Goal: Task Accomplishment & Management: Manage account settings

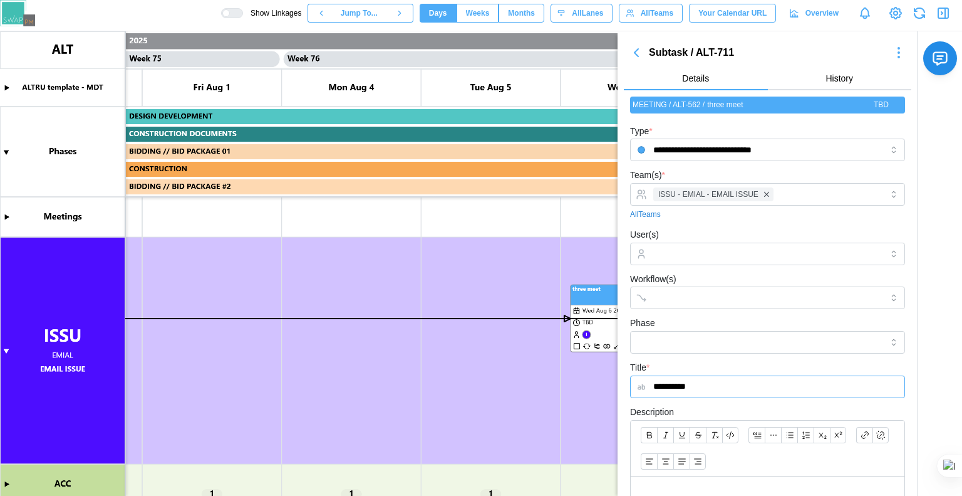
scroll to position [0, 52165]
click at [939, 13] on icon "button" at bounding box center [943, 13] width 15 height 15
click at [947, 9] on icon "button" at bounding box center [944, 13] width 10 height 10
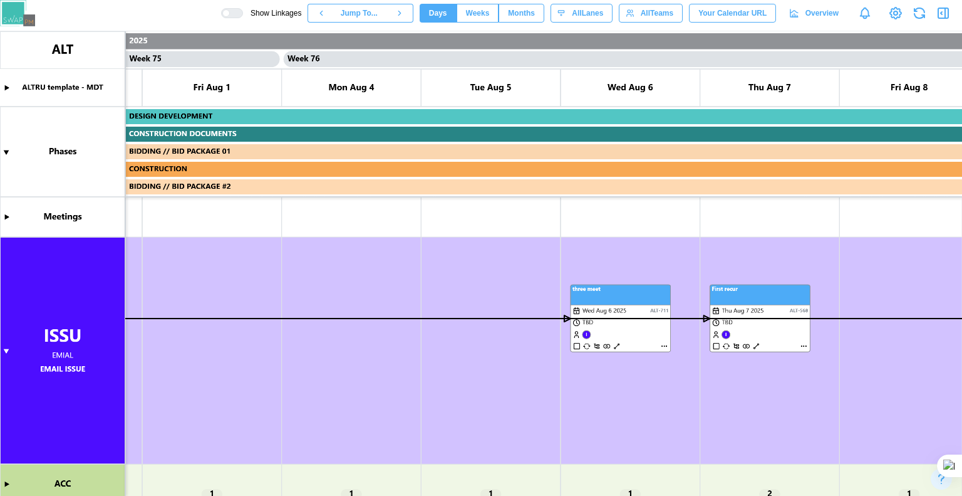
click at [944, 18] on icon "button" at bounding box center [943, 13] width 15 height 15
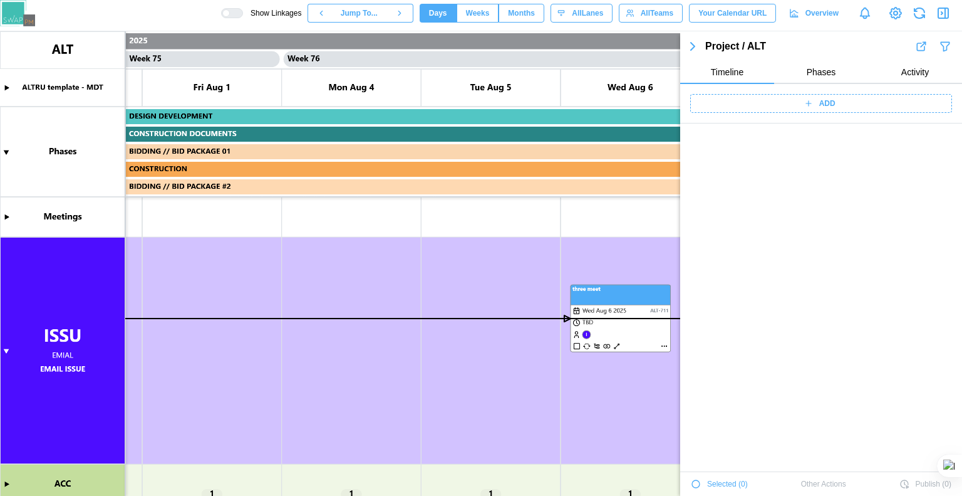
scroll to position [42972, 0]
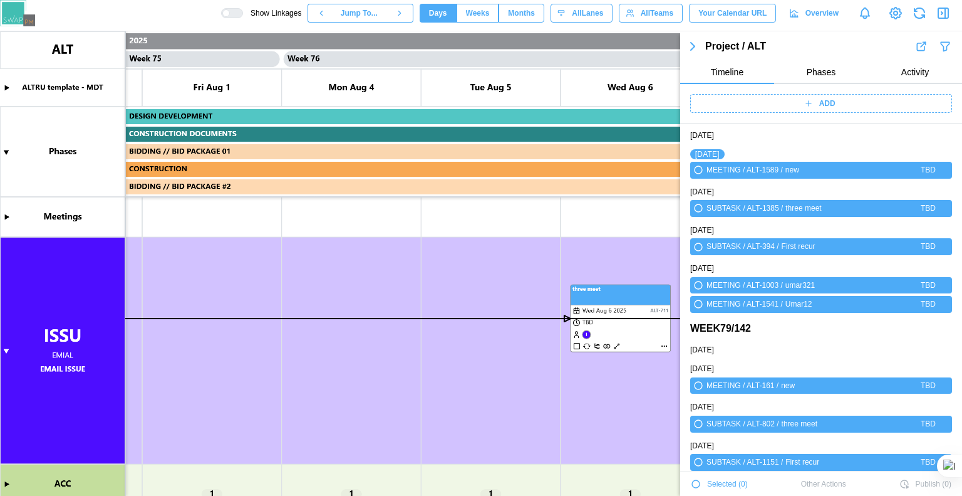
click at [696, 484] on icon "button" at bounding box center [696, 484] width 8 height 8
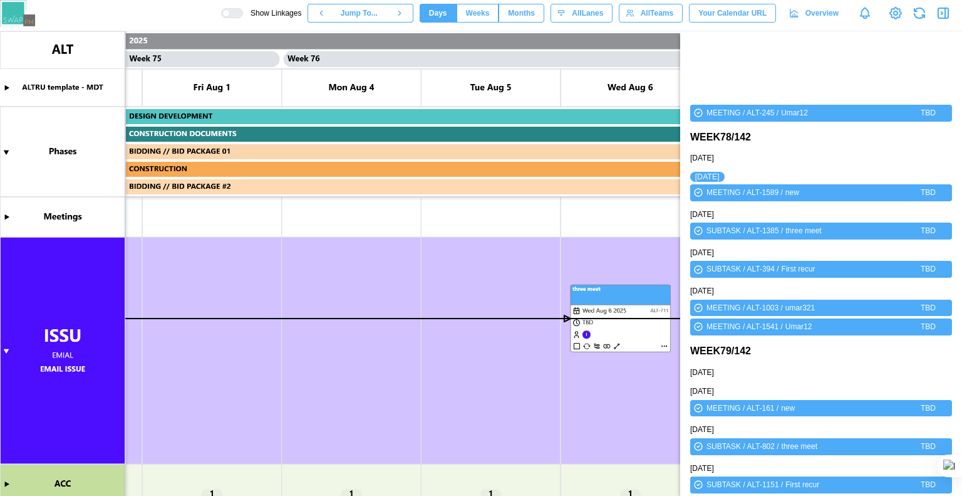
click at [700, 484] on icon "button" at bounding box center [699, 484] width 10 height 15
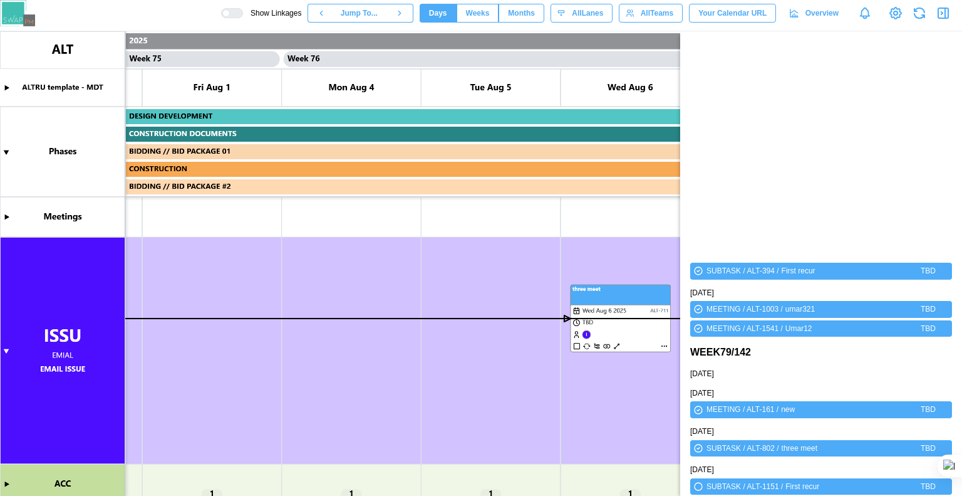
scroll to position [43108, 0]
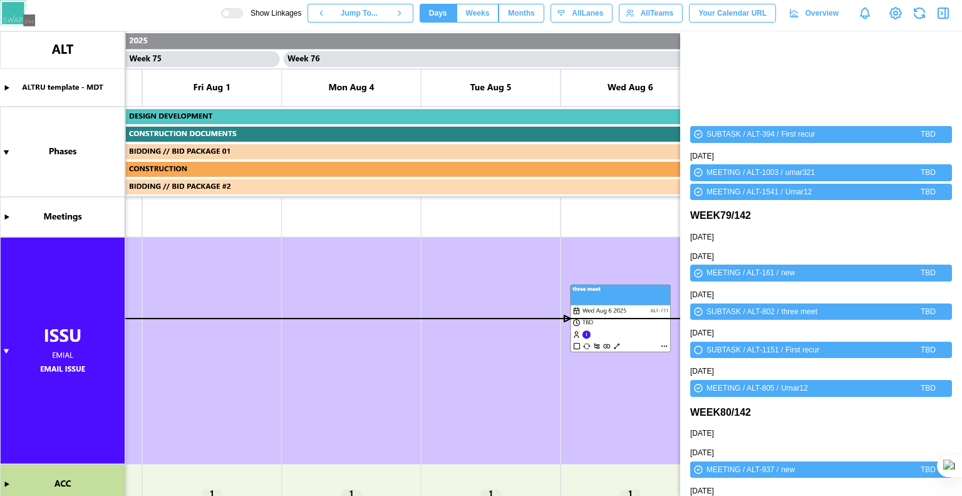
click at [944, 9] on icon "button" at bounding box center [943, 13] width 15 height 15
click at [662, 297] on canvas at bounding box center [481, 263] width 962 height 464
click at [656, 295] on canvas at bounding box center [481, 263] width 962 height 464
click at [645, 298] on canvas at bounding box center [481, 263] width 962 height 464
click at [230, 11] on div at bounding box center [226, 13] width 8 height 8
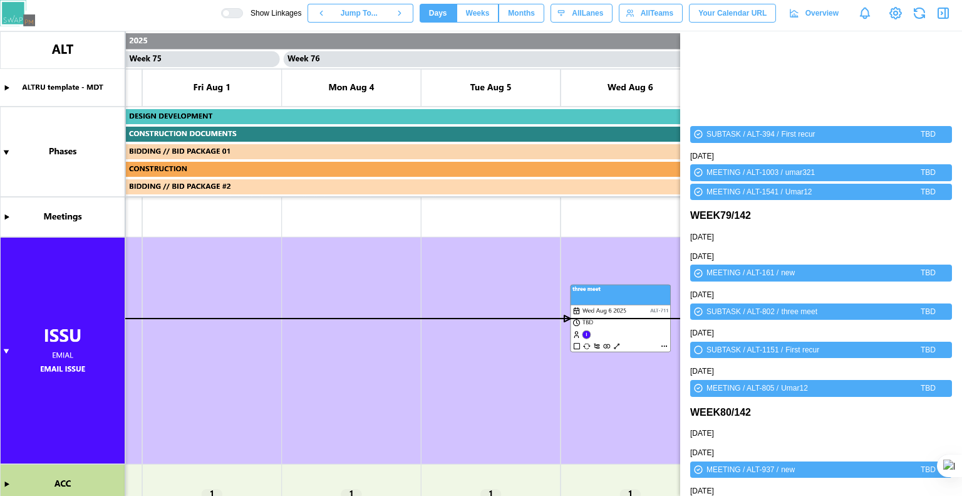
click at [936, 13] on button "button" at bounding box center [944, 13] width 18 height 18
click at [943, 16] on icon "button" at bounding box center [943, 13] width 15 height 15
click at [941, 14] on icon "button" at bounding box center [943, 13] width 15 height 15
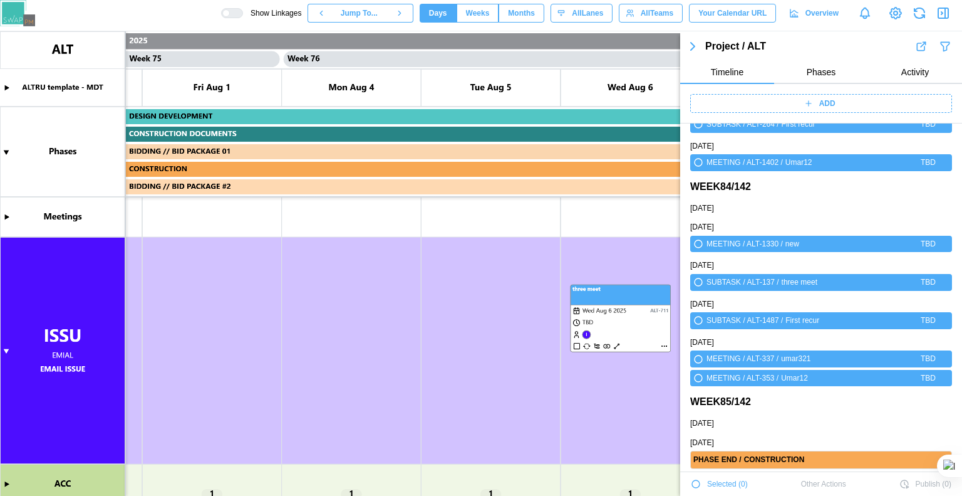
scroll to position [43933, 0]
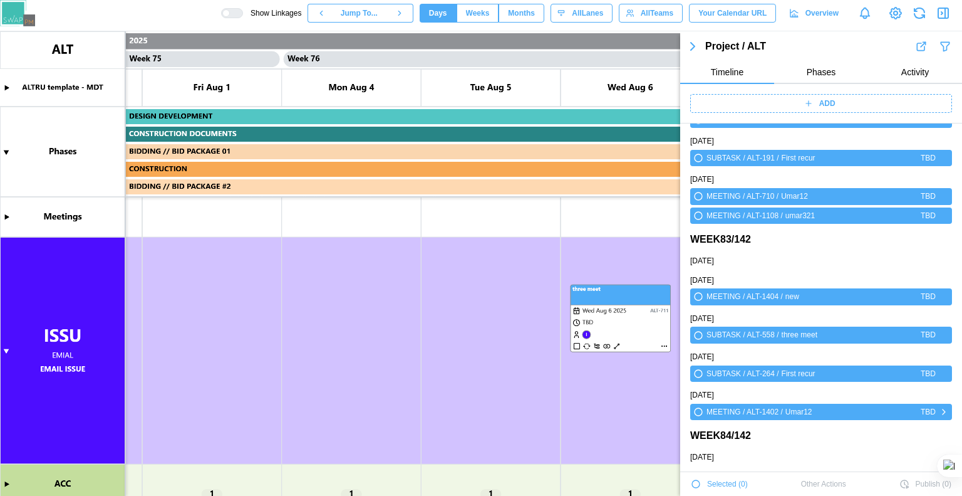
click at [697, 410] on icon "button" at bounding box center [699, 412] width 8 height 8
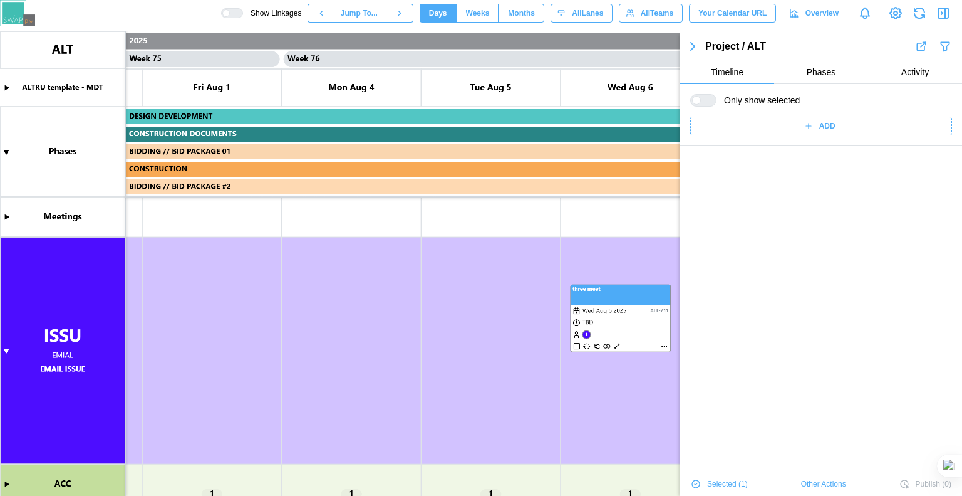
scroll to position [1, 0]
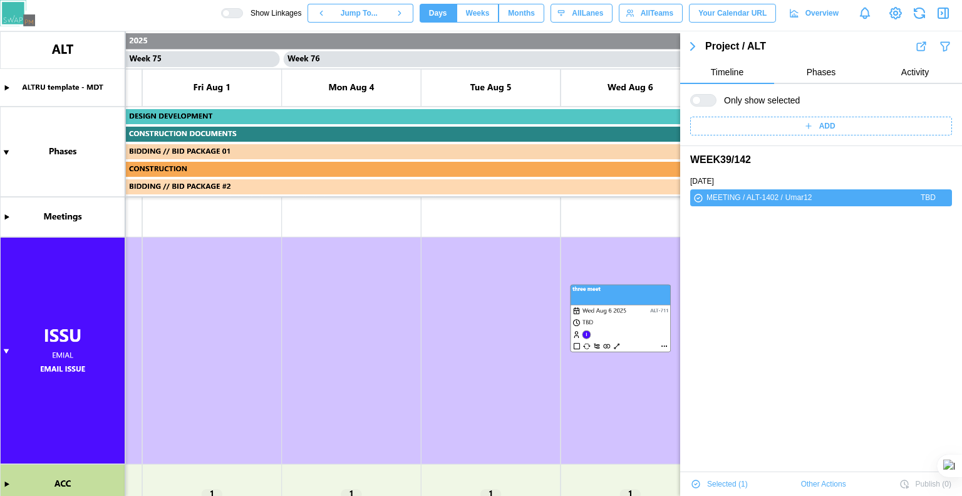
click at [811, 479] on span "Other Actions" at bounding box center [823, 484] width 45 height 18
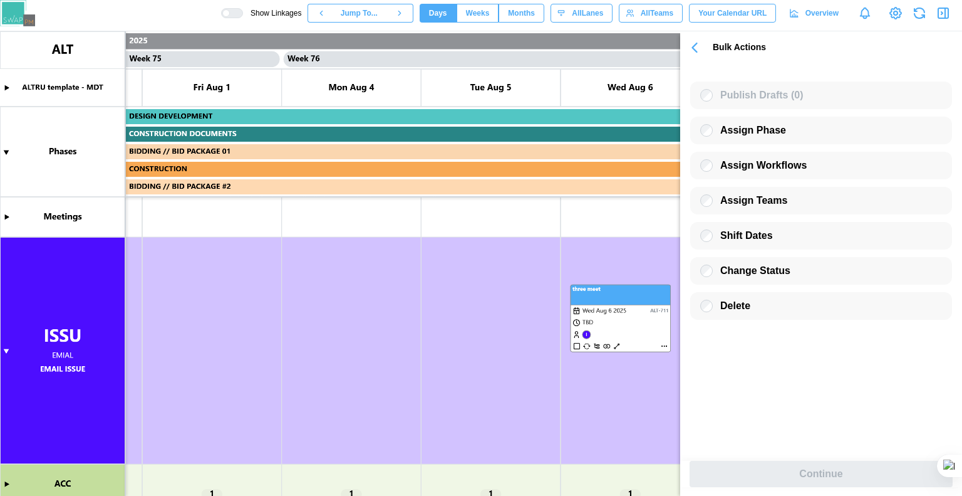
scroll to position [0, 0]
click at [712, 234] on div at bounding box center [707, 235] width 13 height 13
click at [715, 234] on label "Shift Dates" at bounding box center [743, 235] width 60 height 13
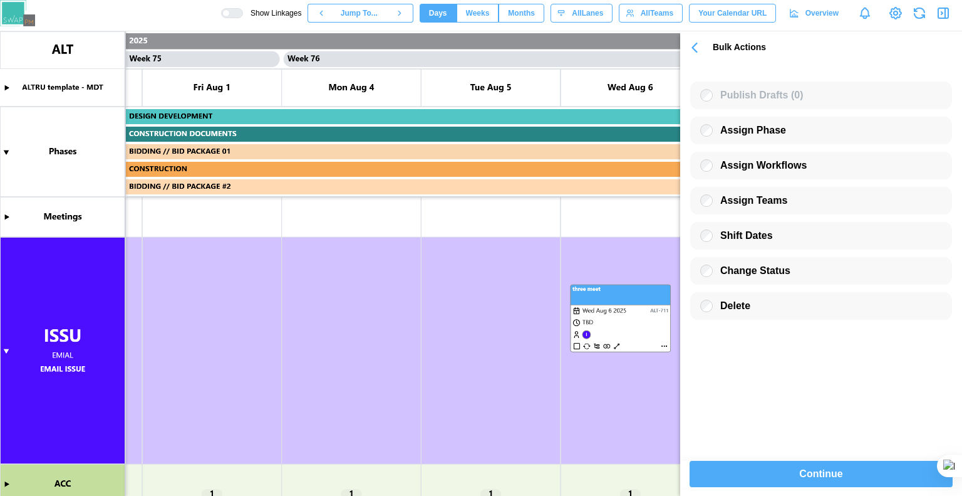
click at [942, 8] on icon "button" at bounding box center [944, 13] width 10 height 10
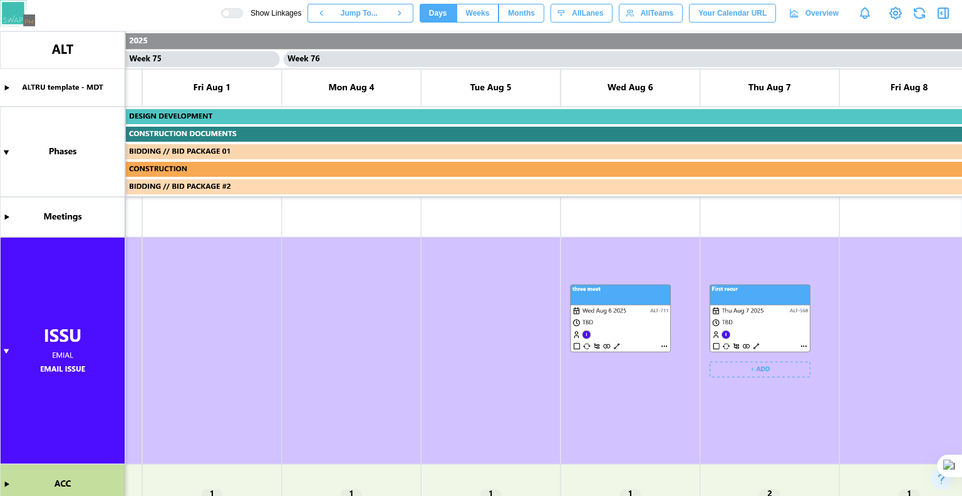
drag, startPoint x: 637, startPoint y: 326, endPoint x: 647, endPoint y: 309, distance: 20.2
click at [637, 326] on canvas at bounding box center [481, 263] width 962 height 464
click at [613, 281] on canvas at bounding box center [481, 263] width 962 height 464
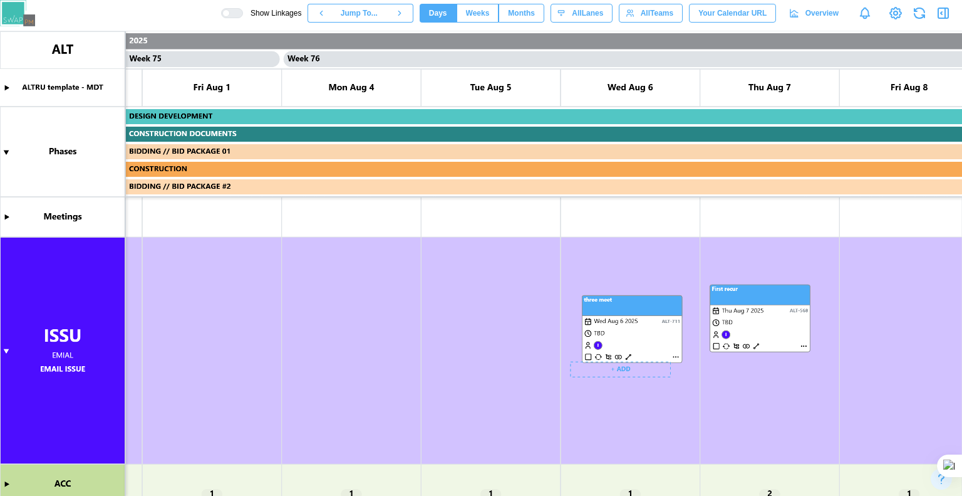
drag, startPoint x: 639, startPoint y: 310, endPoint x: 627, endPoint y: 268, distance: 43.5
click at [627, 268] on canvas at bounding box center [481, 263] width 962 height 464
drag, startPoint x: 652, startPoint y: 314, endPoint x: 646, endPoint y: 282, distance: 32.5
click at [646, 282] on canvas at bounding box center [481, 263] width 962 height 464
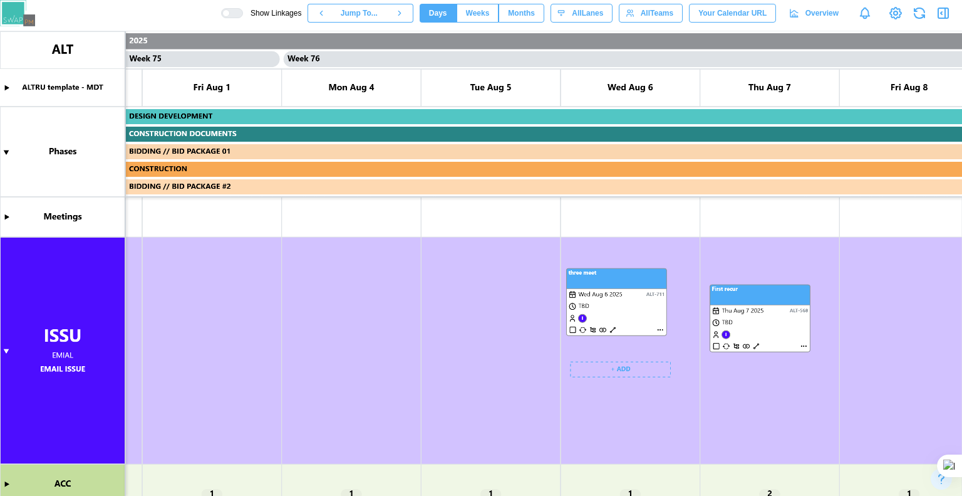
drag, startPoint x: 667, startPoint y: 306, endPoint x: 652, endPoint y: 302, distance: 15.5
click at [669, 308] on canvas at bounding box center [481, 263] width 962 height 464
drag, startPoint x: 509, startPoint y: 303, endPoint x: 504, endPoint y: 306, distance: 6.8
click at [504, 306] on canvas at bounding box center [481, 263] width 962 height 464
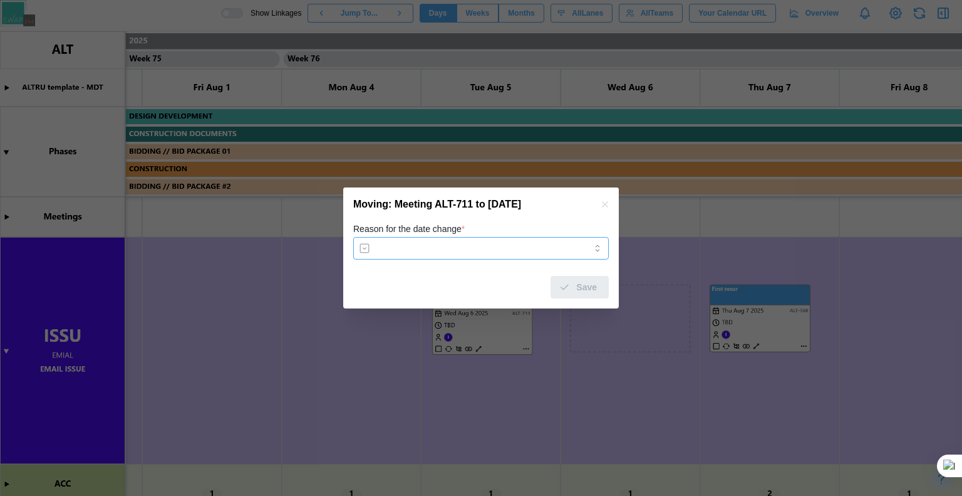
click at [477, 256] on input "Reason for the date change *" at bounding box center [481, 248] width 256 height 23
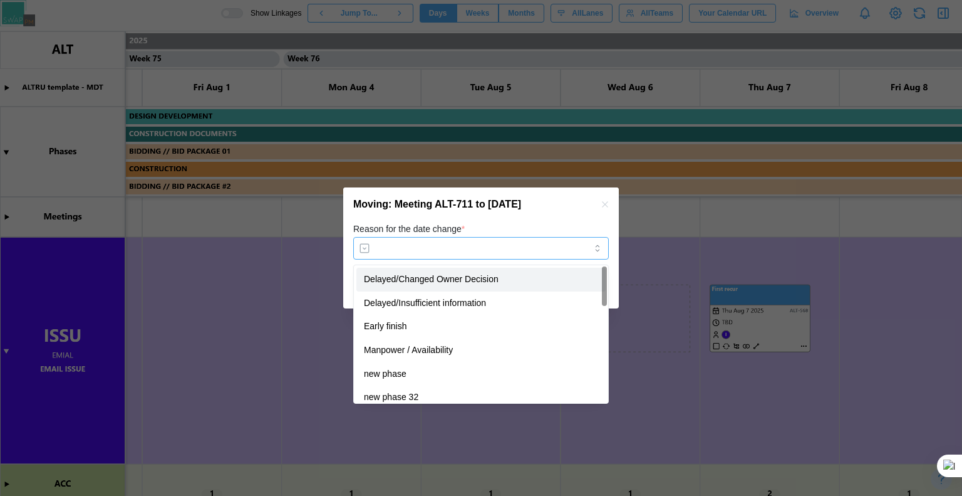
type input "**********"
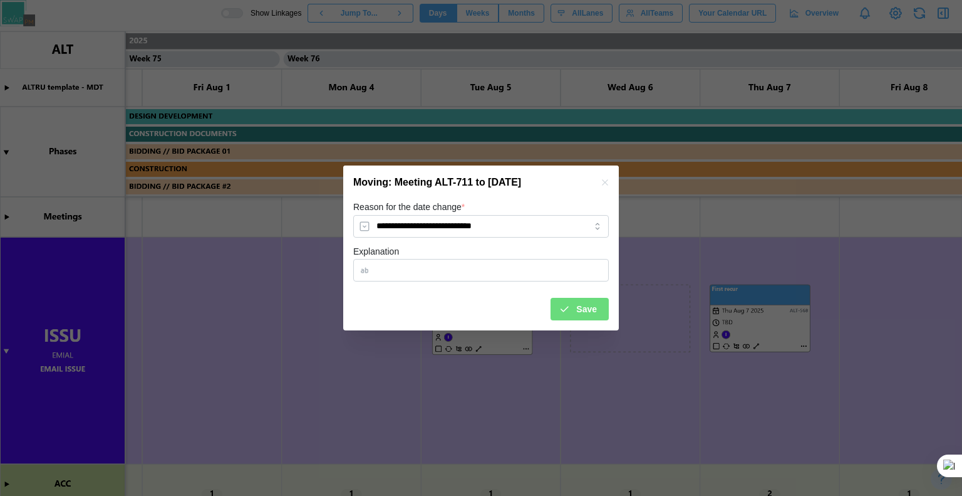
click at [571, 303] on div "Save" at bounding box center [578, 308] width 38 height 21
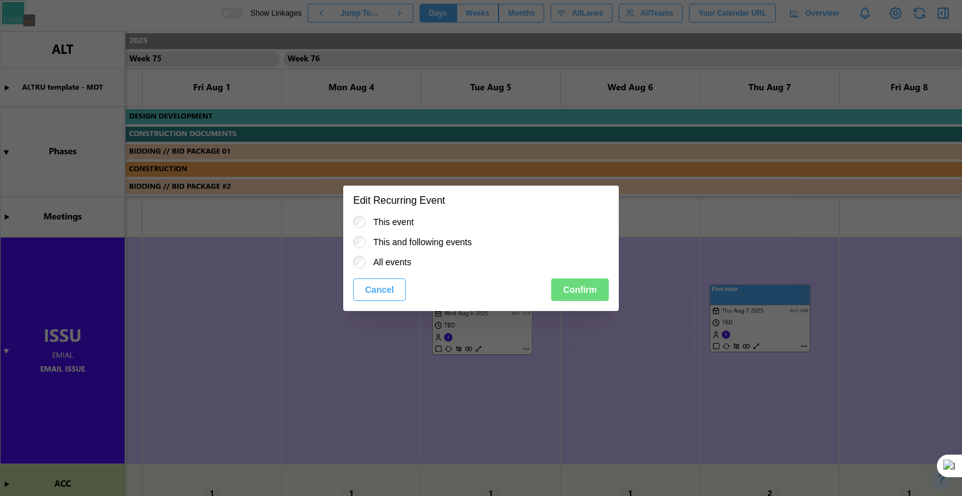
click at [560, 287] on button "Confirm" at bounding box center [580, 289] width 58 height 23
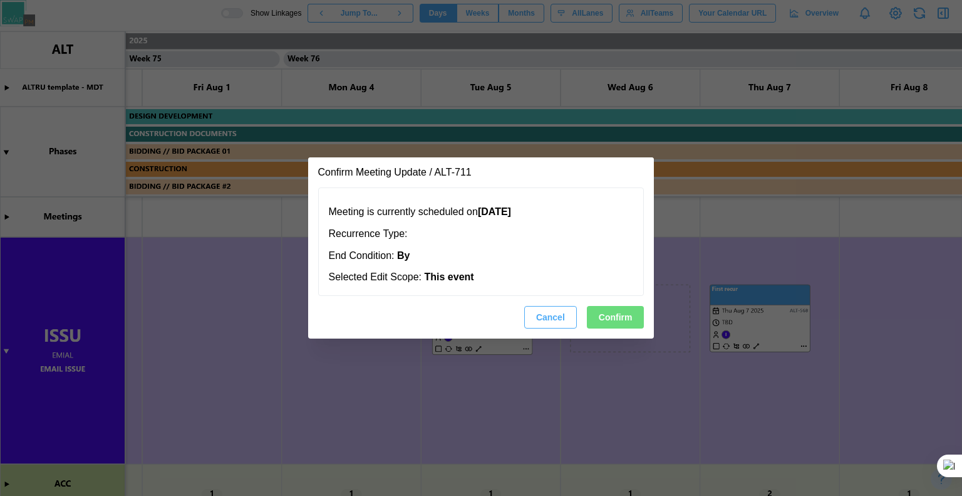
click at [618, 316] on span "Confirm" at bounding box center [616, 316] width 34 height 21
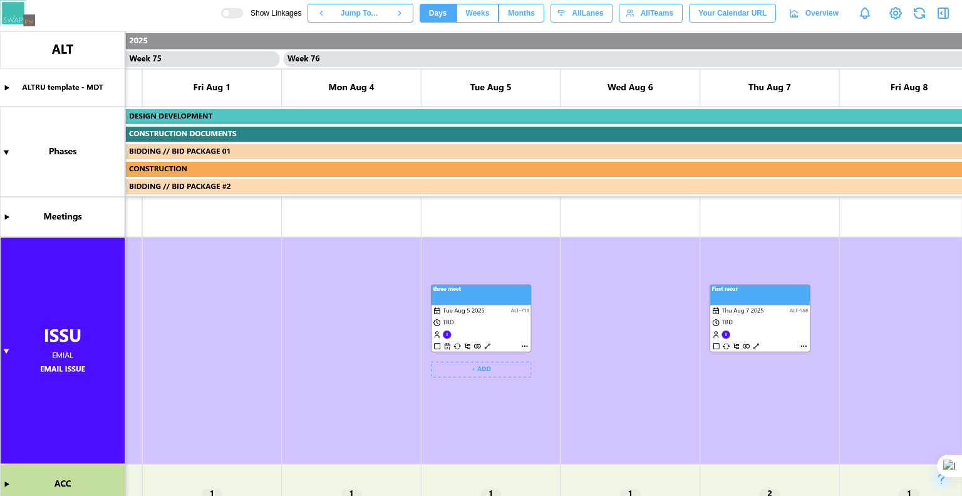
click at [477, 346] on canvas at bounding box center [481, 263] width 962 height 464
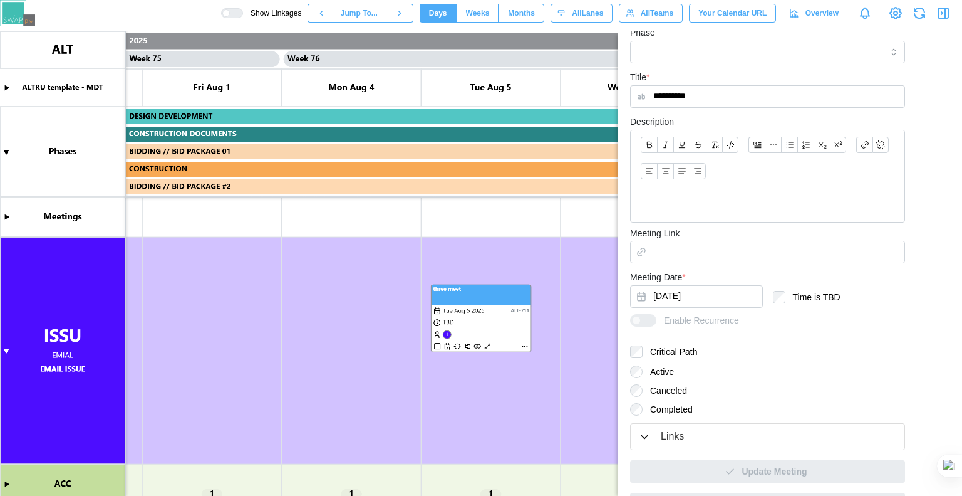
scroll to position [321, 0]
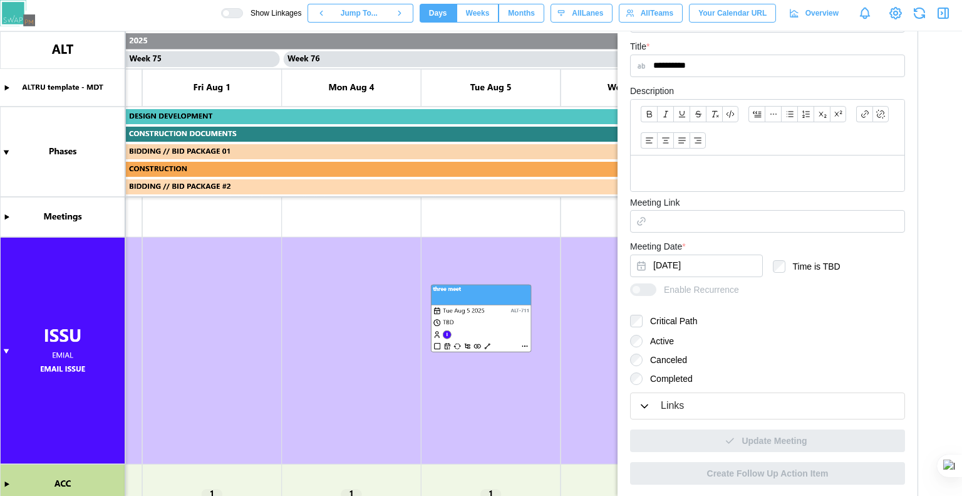
click at [737, 399] on div "Links" at bounding box center [768, 406] width 259 height 16
click at [649, 404] on icon "button" at bounding box center [645, 406] width 13 height 13
click at [939, 16] on icon "button" at bounding box center [944, 13] width 10 height 10
click at [481, 272] on canvas at bounding box center [481, 263] width 962 height 464
click at [484, 285] on canvas at bounding box center [481, 263] width 962 height 464
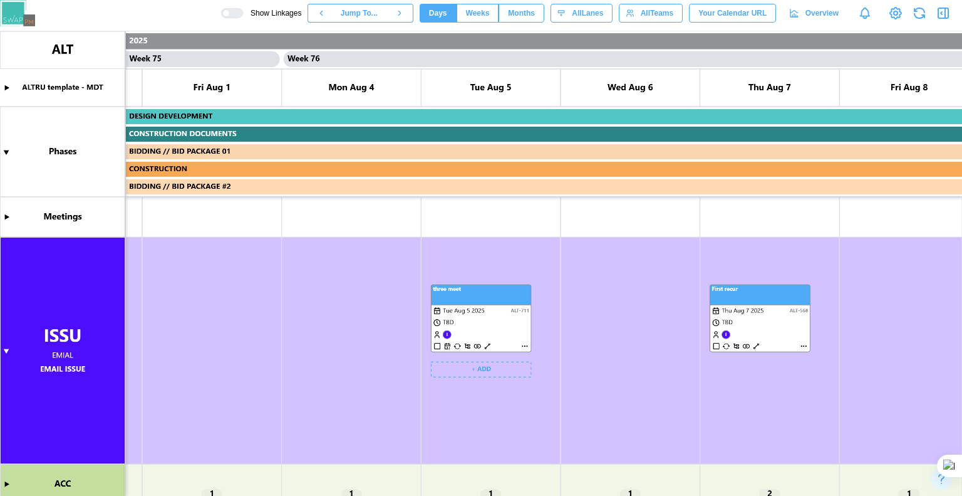
click at [474, 300] on canvas at bounding box center [481, 263] width 962 height 464
click at [501, 306] on canvas at bounding box center [481, 263] width 962 height 464
click at [433, 285] on canvas at bounding box center [481, 263] width 962 height 464
click at [477, 300] on canvas at bounding box center [481, 263] width 962 height 464
click at [741, 295] on canvas at bounding box center [481, 263] width 962 height 464
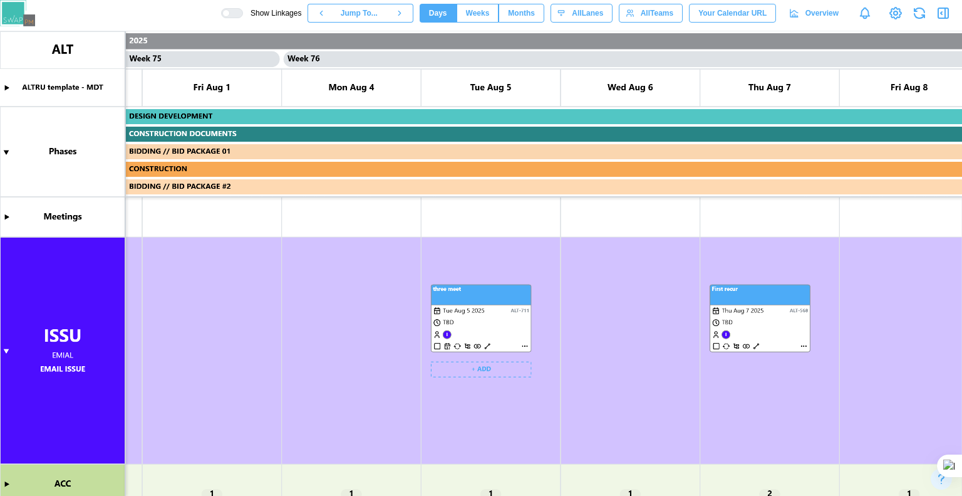
click at [482, 289] on canvas at bounding box center [481, 263] width 962 height 464
click at [734, 304] on canvas at bounding box center [481, 263] width 962 height 464
click at [523, 306] on canvas at bounding box center [481, 263] width 962 height 464
click at [780, 305] on canvas at bounding box center [481, 263] width 962 height 464
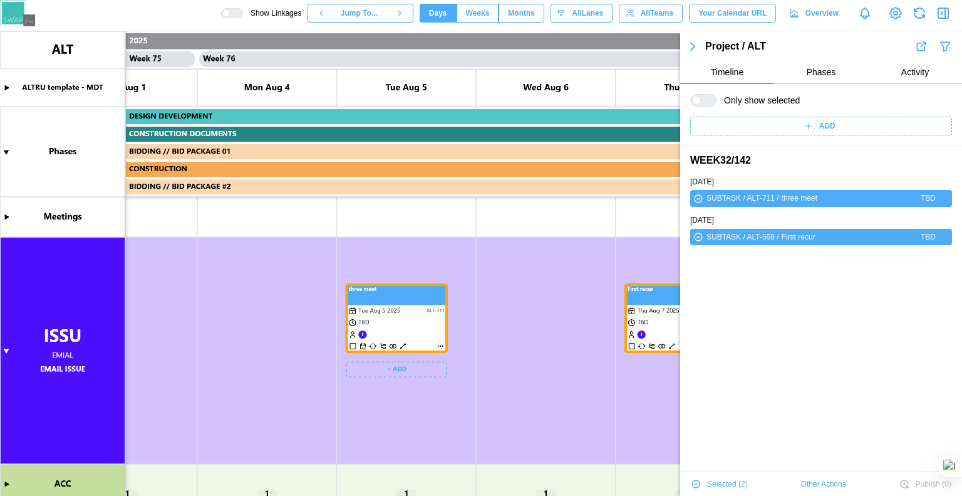
scroll to position [0, 52286]
click at [397, 295] on canvas at bounding box center [481, 263] width 962 height 464
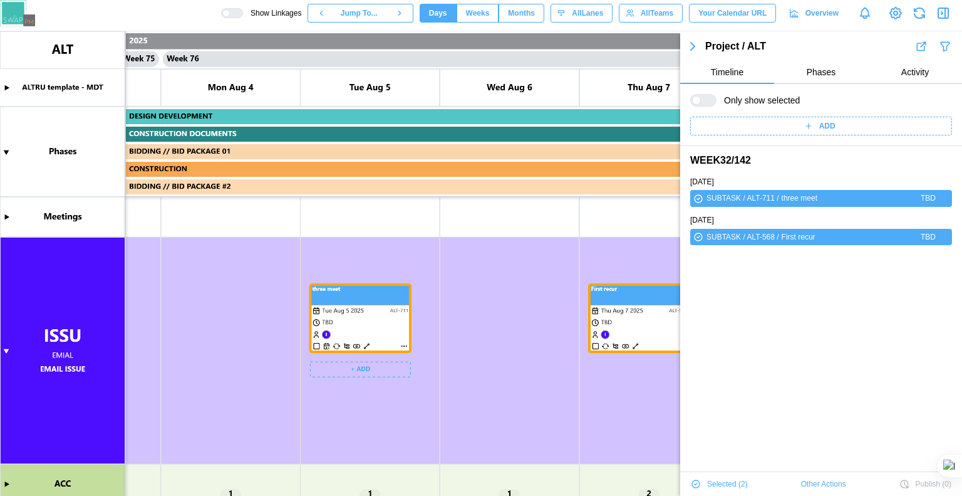
click at [610, 291] on canvas at bounding box center [481, 263] width 962 height 464
click at [242, 13] on div at bounding box center [236, 13] width 13 height 9
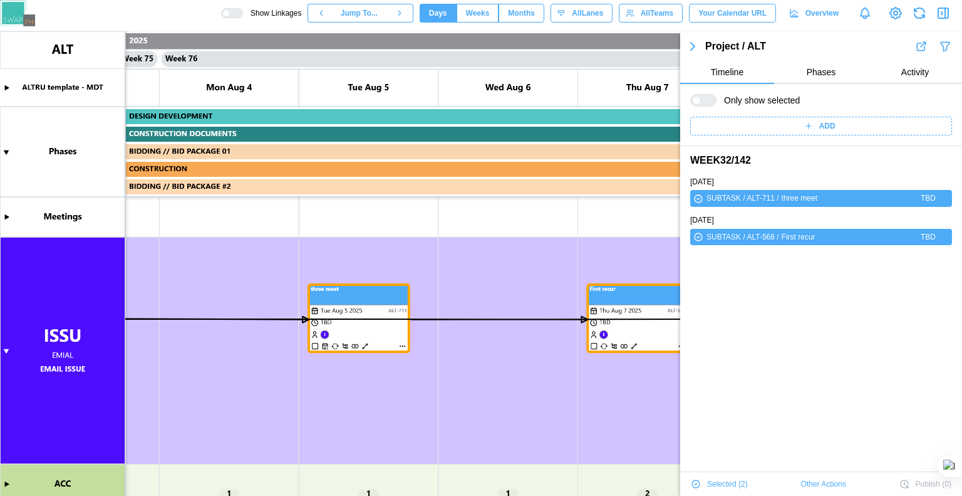
drag, startPoint x: 318, startPoint y: 264, endPoint x: 556, endPoint y: 313, distance: 243.1
click at [525, 257] on canvas at bounding box center [481, 263] width 962 height 464
click at [583, 320] on canvas at bounding box center [481, 263] width 962 height 464
click at [946, 9] on icon "button" at bounding box center [943, 13] width 15 height 15
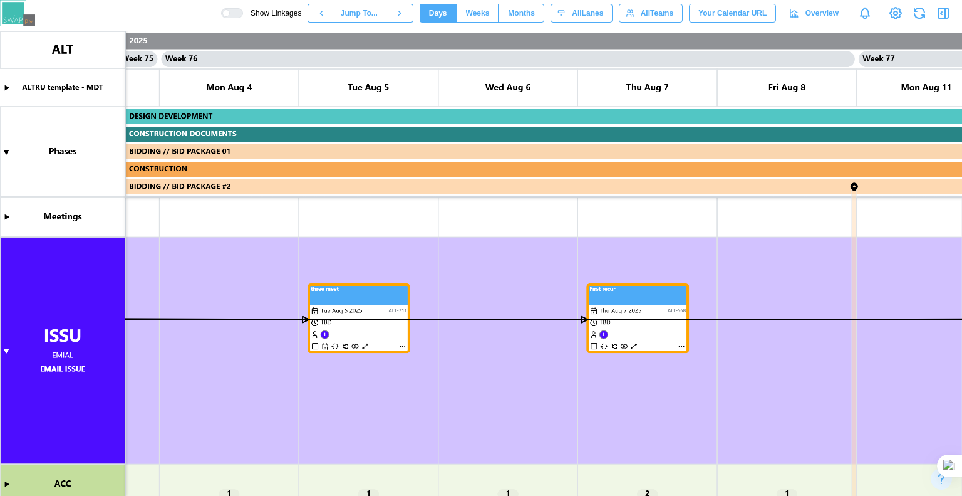
click at [306, 316] on canvas at bounding box center [481, 263] width 962 height 464
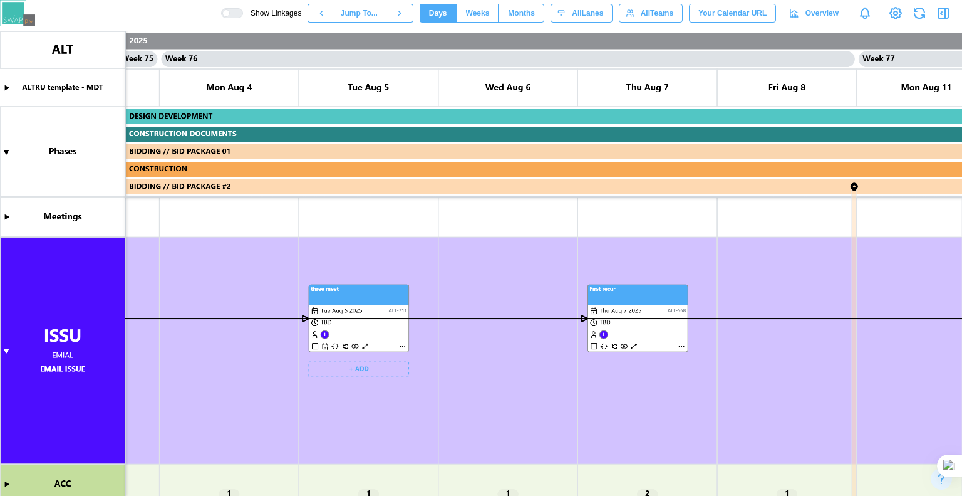
click at [345, 341] on canvas at bounding box center [481, 263] width 962 height 464
click at [326, 350] on canvas at bounding box center [481, 263] width 962 height 464
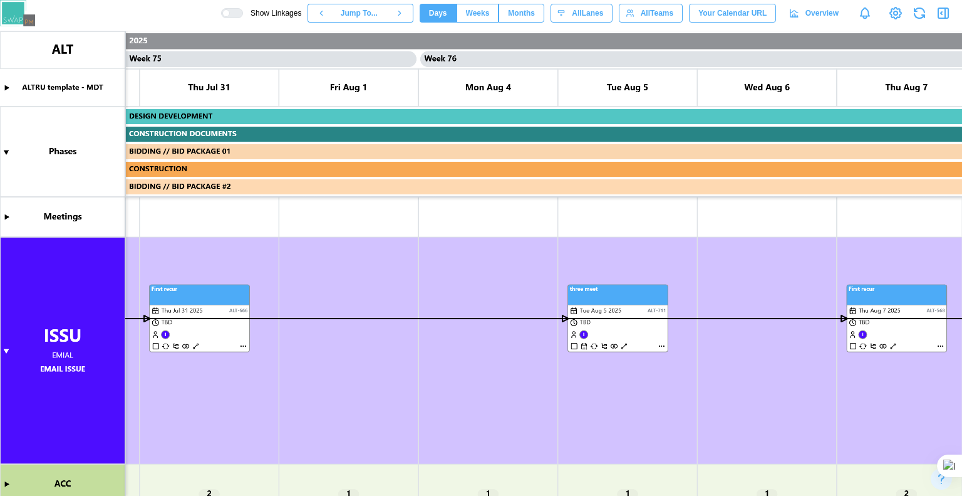
scroll to position [0, 52303]
click at [242, 11] on div at bounding box center [236, 13] width 13 height 9
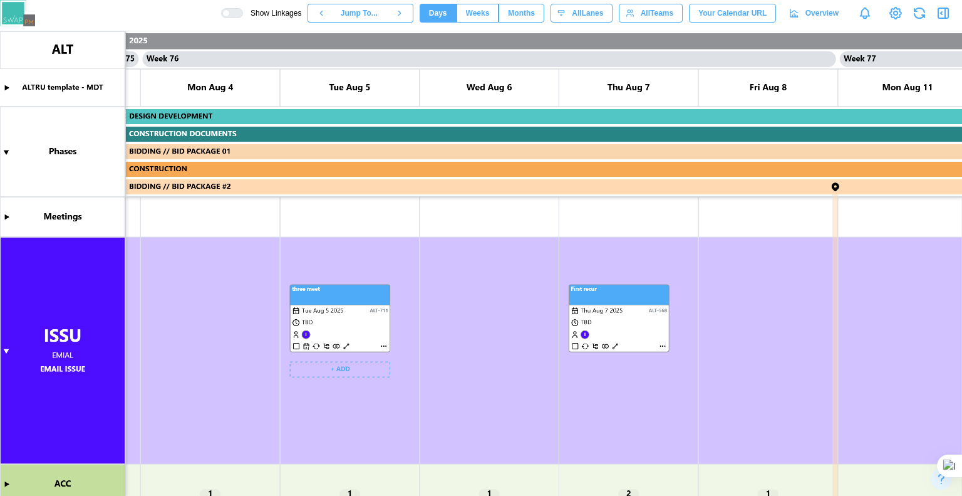
scroll to position [0, 52471]
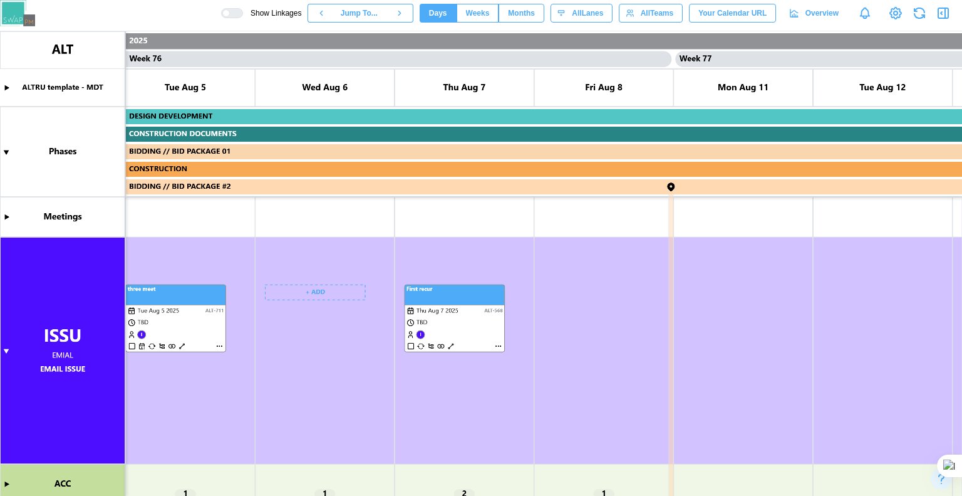
click at [674, 192] on canvas at bounding box center [481, 263] width 962 height 464
click at [672, 191] on canvas at bounding box center [481, 263] width 962 height 464
click at [667, 187] on canvas at bounding box center [481, 263] width 962 height 464
click at [672, 182] on canvas at bounding box center [481, 263] width 962 height 464
click at [675, 182] on canvas at bounding box center [481, 263] width 962 height 464
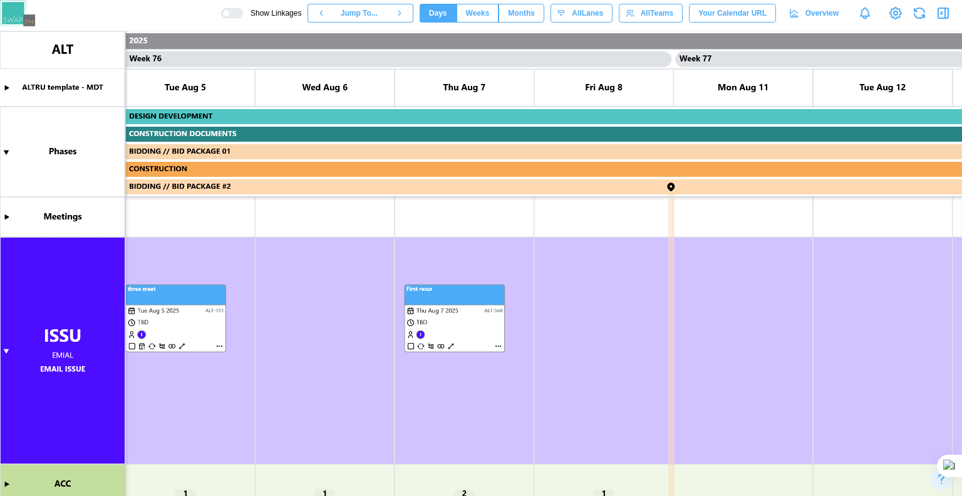
click at [675, 182] on canvas at bounding box center [481, 263] width 962 height 464
click at [672, 187] on canvas at bounding box center [481, 263] width 962 height 464
click at [504, 314] on canvas at bounding box center [481, 263] width 962 height 464
click at [502, 285] on canvas at bounding box center [481, 263] width 962 height 464
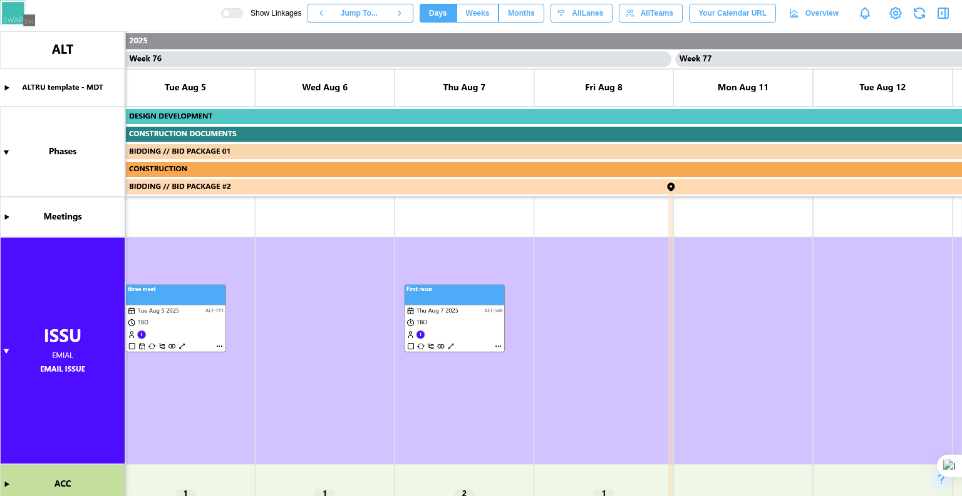
click at [472, 284] on canvas at bounding box center [481, 263] width 962 height 464
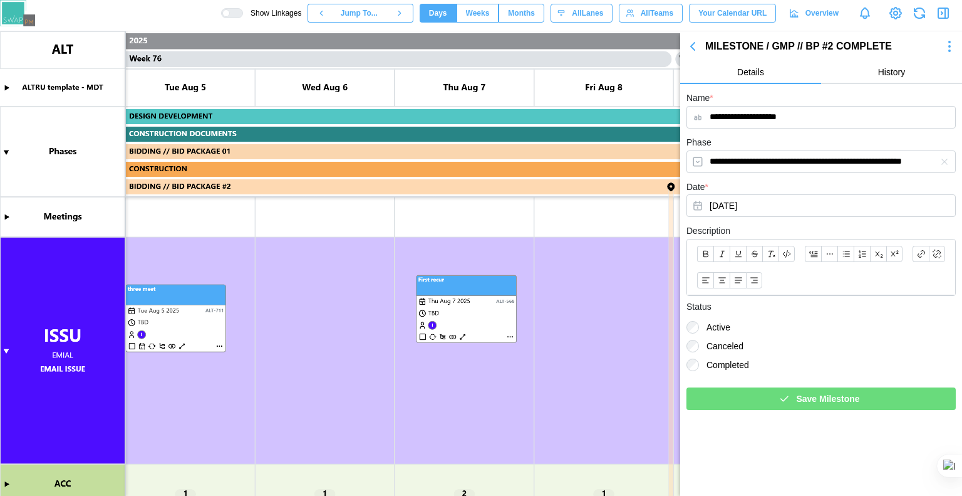
click at [946, 15] on icon "button" at bounding box center [946, 13] width 0 height 10
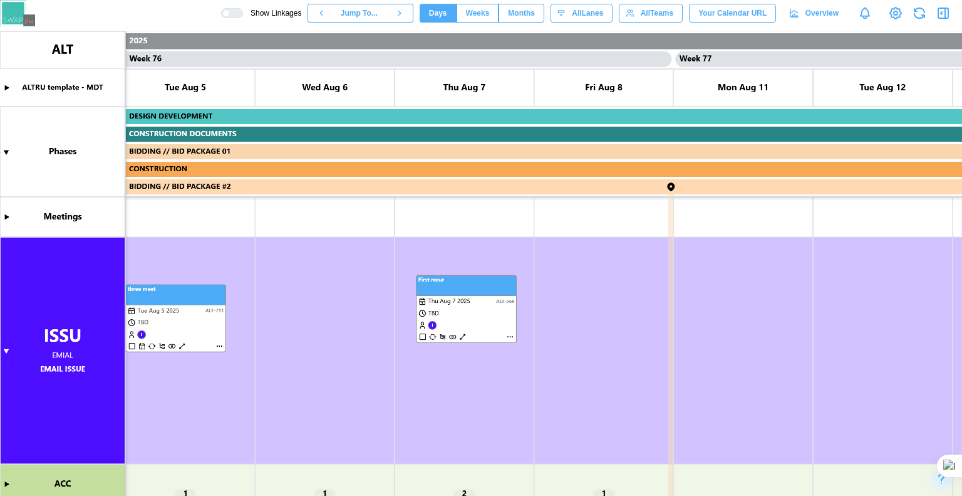
click at [494, 286] on canvas at bounding box center [481, 263] width 962 height 464
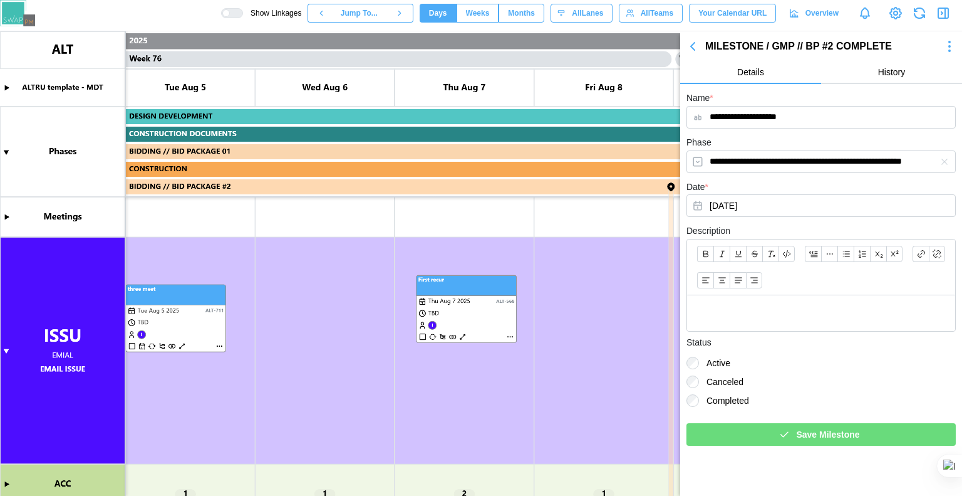
click at [494, 286] on canvas at bounding box center [481, 263] width 962 height 464
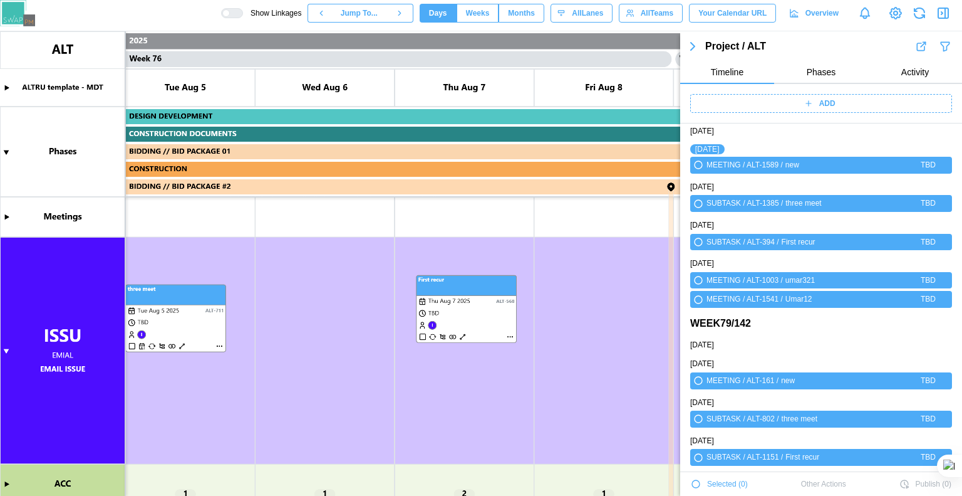
scroll to position [42906, 0]
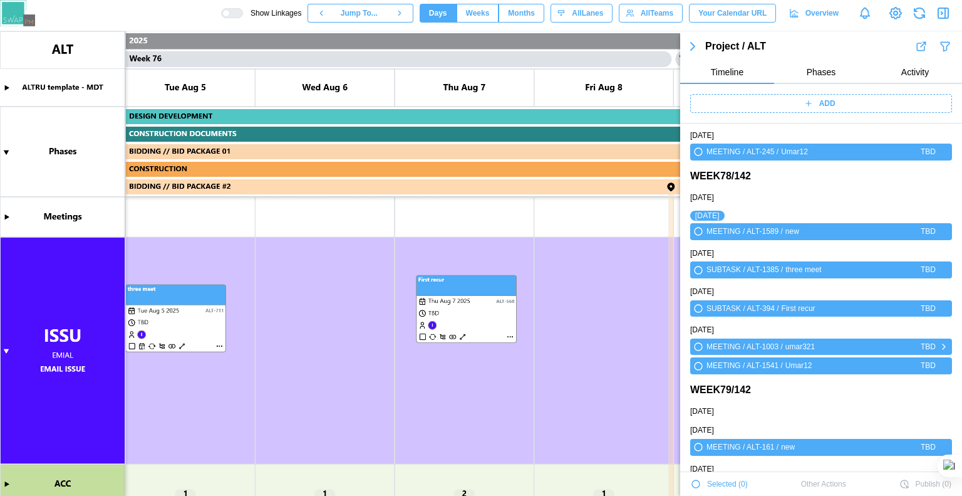
click at [459, 283] on canvas at bounding box center [481, 263] width 962 height 464
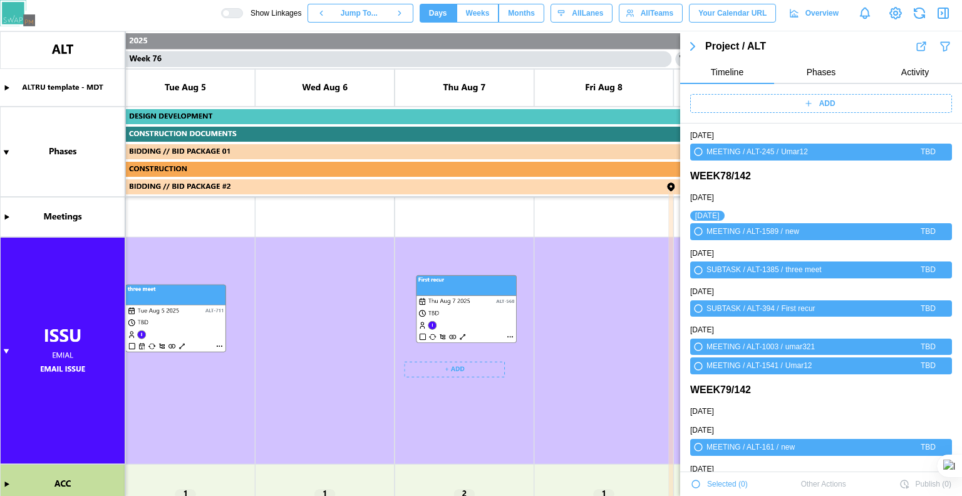
click at [459, 283] on canvas at bounding box center [481, 263] width 962 height 464
click at [695, 233] on icon "button" at bounding box center [699, 231] width 8 height 8
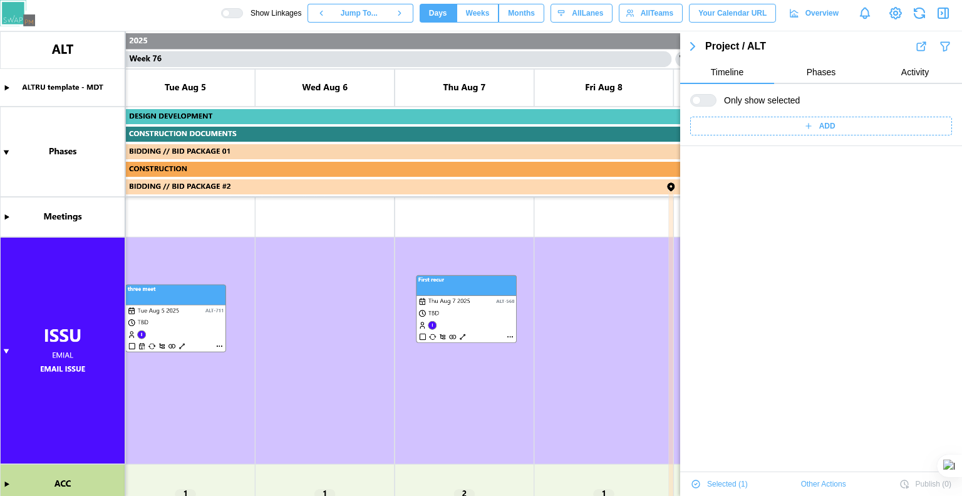
scroll to position [0, 0]
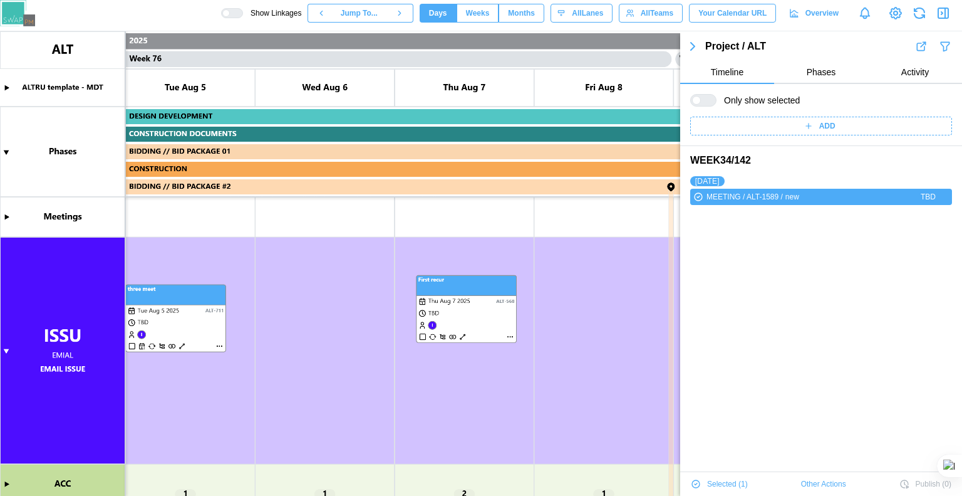
click at [747, 123] on div "ADD" at bounding box center [820, 126] width 246 height 18
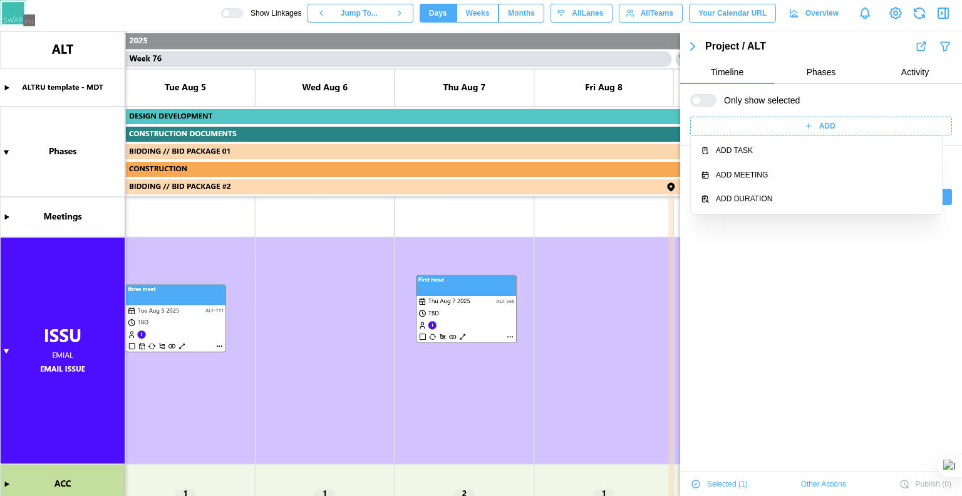
click at [726, 273] on div "WEEK 34 / 142 [DATE] MEETING / ALT-1589 / new TBD" at bounding box center [821, 394] width 282 height 496
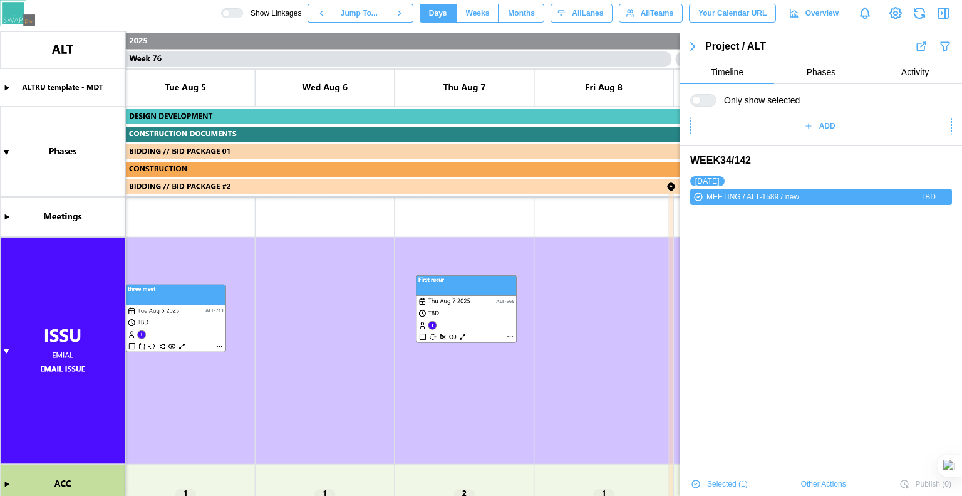
click at [803, 487] on span "Other Actions" at bounding box center [823, 484] width 45 height 18
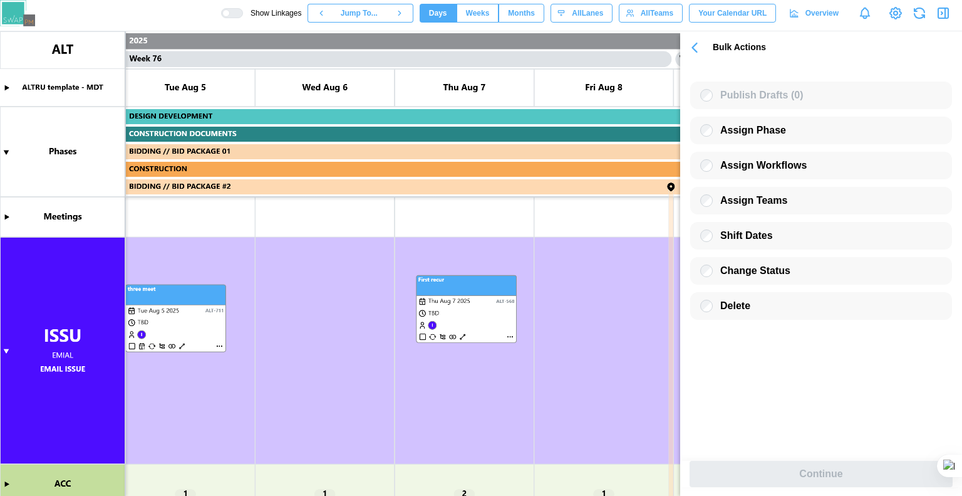
click at [696, 58] on button "button" at bounding box center [694, 47] width 29 height 23
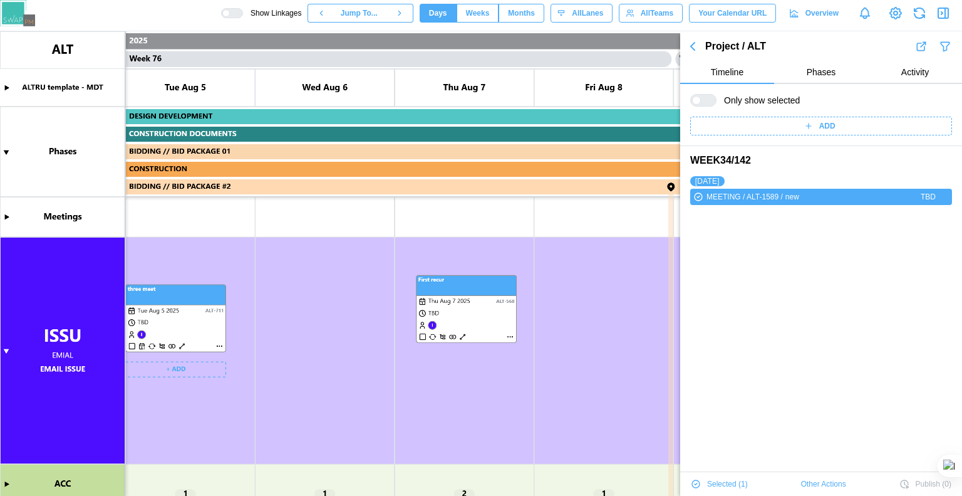
click at [207, 298] on canvas at bounding box center [481, 263] width 962 height 464
click at [211, 291] on canvas at bounding box center [481, 263] width 962 height 464
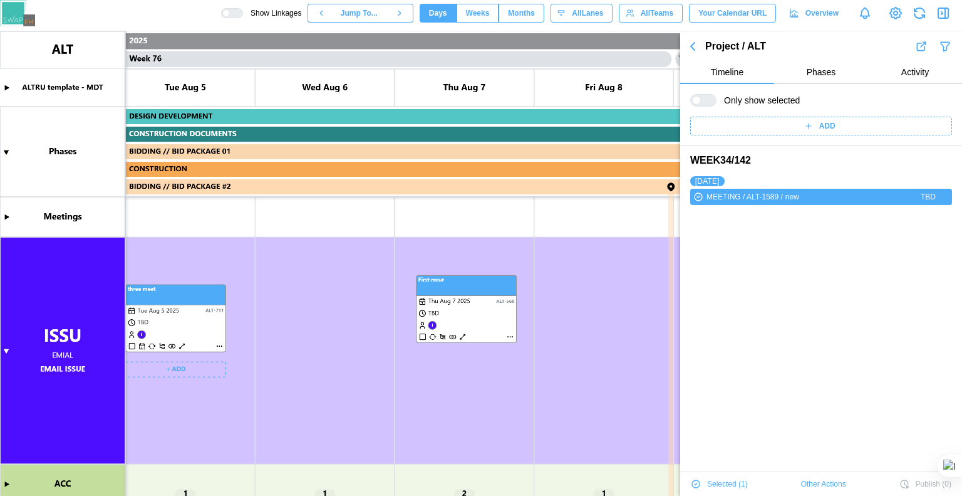
click at [211, 291] on canvas at bounding box center [481, 263] width 962 height 464
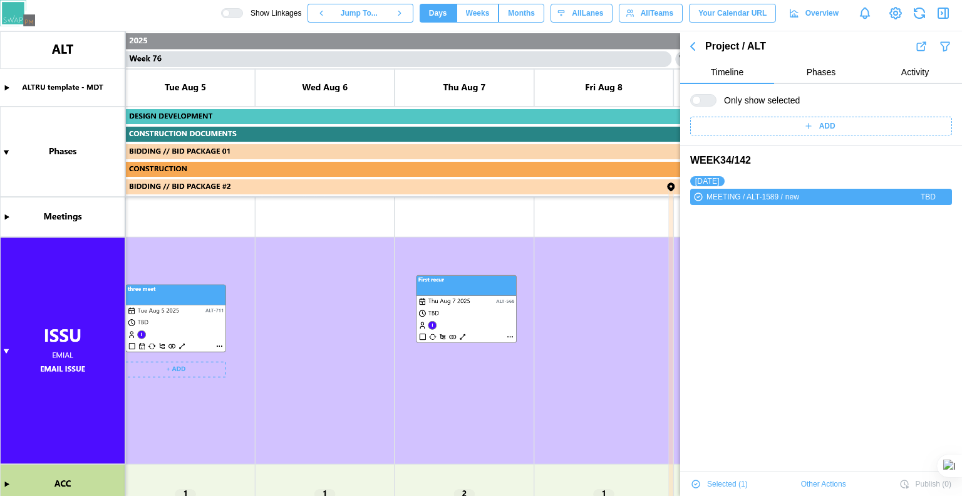
click at [166, 333] on canvas at bounding box center [481, 263] width 962 height 464
click at [166, 331] on canvas at bounding box center [481, 263] width 962 height 464
click at [701, 97] on div at bounding box center [708, 100] width 15 height 11
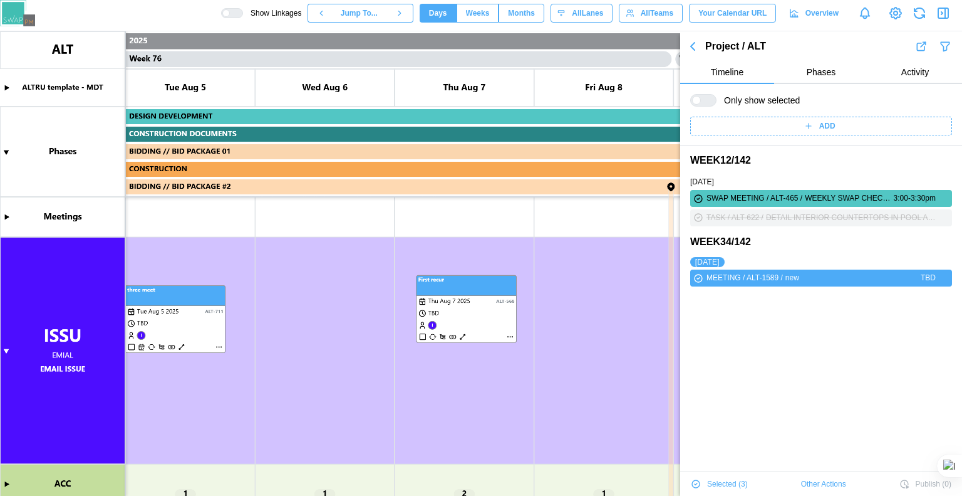
click at [801, 479] on span "Other Actions" at bounding box center [823, 484] width 45 height 18
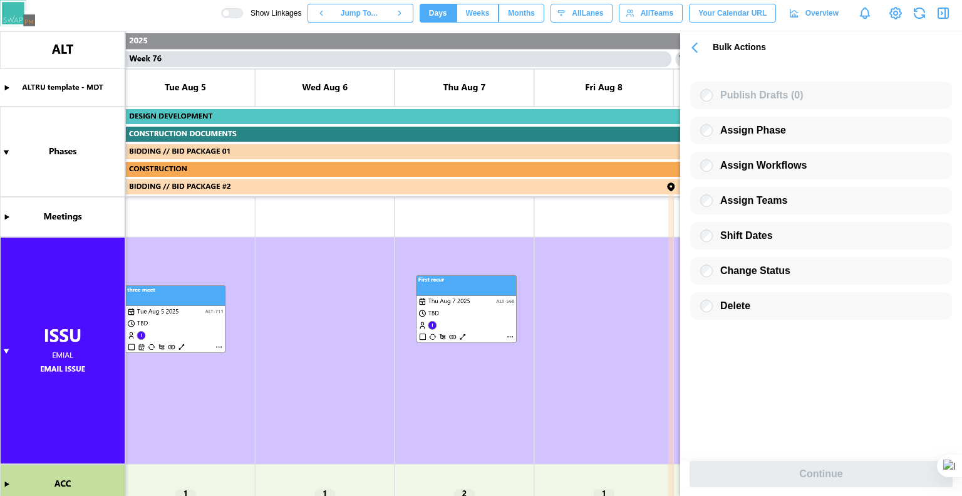
click at [944, 15] on icon "button" at bounding box center [943, 13] width 15 height 15
